Goal: Task Accomplishment & Management: Manage account settings

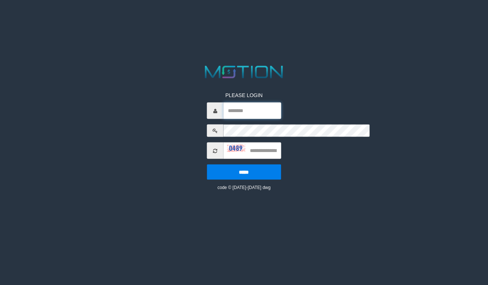
type input "******"
click at [117, 64] on div "PLEASE LOGIN ****** ***** code © 2012-2018 dwg" at bounding box center [244, 127] width 255 height 127
click at [140, 18] on html "PLEASE LOGIN ****** ***** code © 2012-2018 dwg" at bounding box center [244, 9] width 488 height 18
